Goal: Find contact information

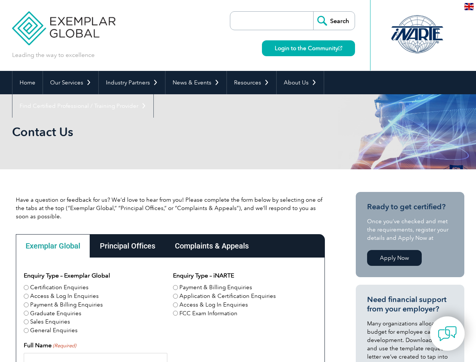
click at [70, 83] on link "Our Services" at bounding box center [70, 82] width 55 height 23
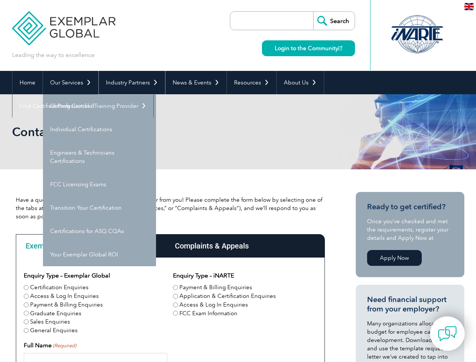
click at [130, 83] on link "Industry Partners" at bounding box center [132, 82] width 66 height 23
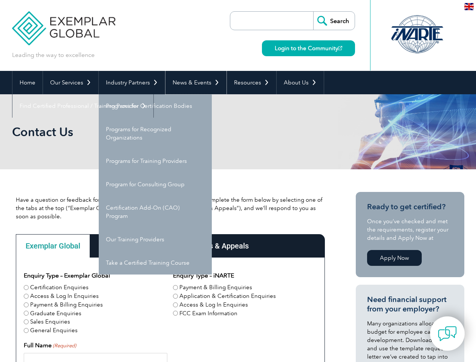
click at [194, 83] on link "News & Events" at bounding box center [195, 82] width 61 height 23
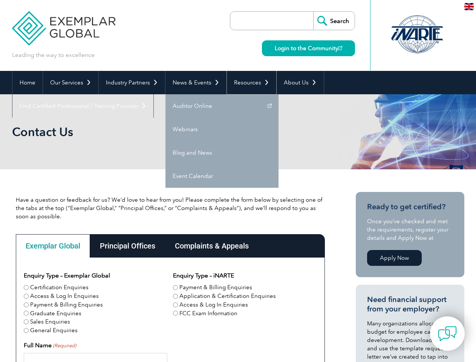
click at [248, 83] on link "Resources" at bounding box center [251, 82] width 49 height 23
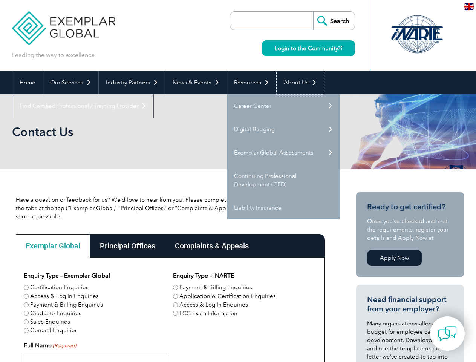
click at [296, 83] on link "About Us" at bounding box center [300, 82] width 47 height 23
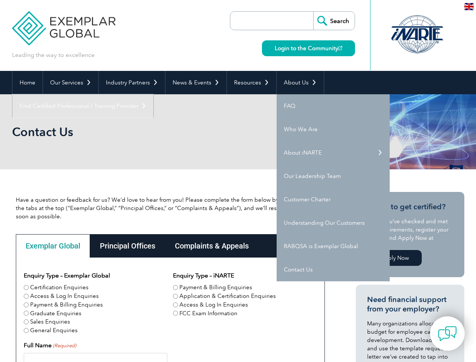
click at [153, 94] on link "Find Certified Professional / Training Provider" at bounding box center [82, 105] width 141 height 23
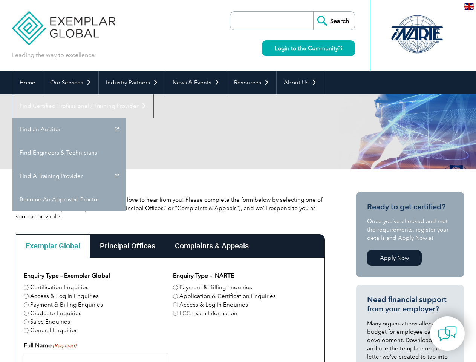
click at [53, 246] on div "Exemplar Global" at bounding box center [53, 245] width 74 height 23
click at [127, 246] on div "Principal Offices" at bounding box center [127, 245] width 75 height 23
click at [211, 246] on div "Complaints & Appeals" at bounding box center [211, 245] width 93 height 23
